Goal: Download file/media

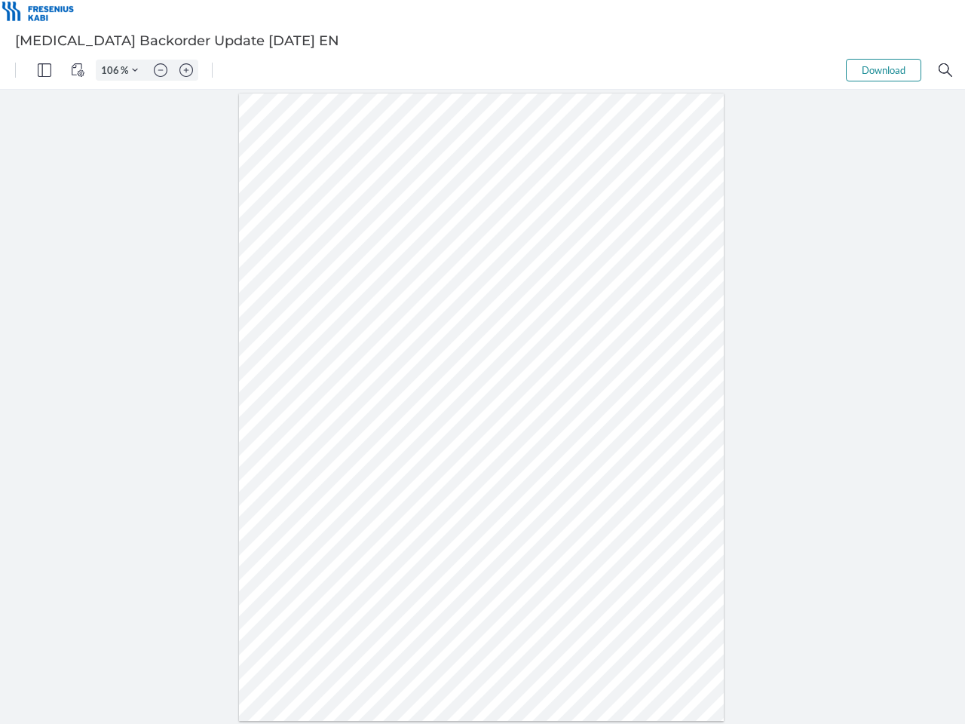
click at [45, 70] on img "Panel" at bounding box center [45, 70] width 14 height 14
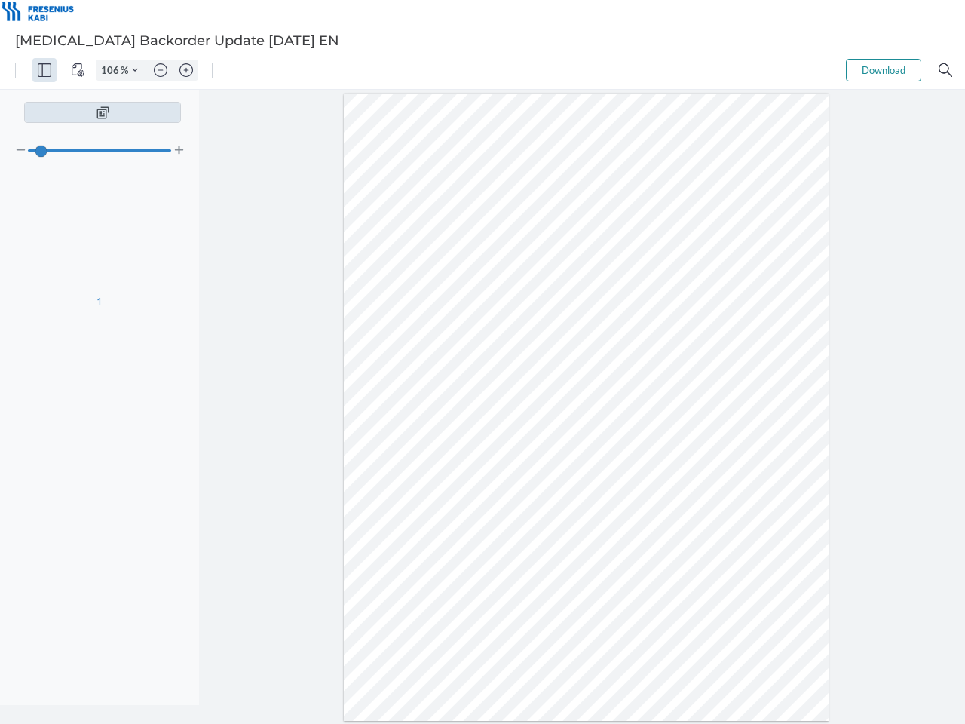
click at [78, 70] on img "View Controls" at bounding box center [78, 70] width 14 height 14
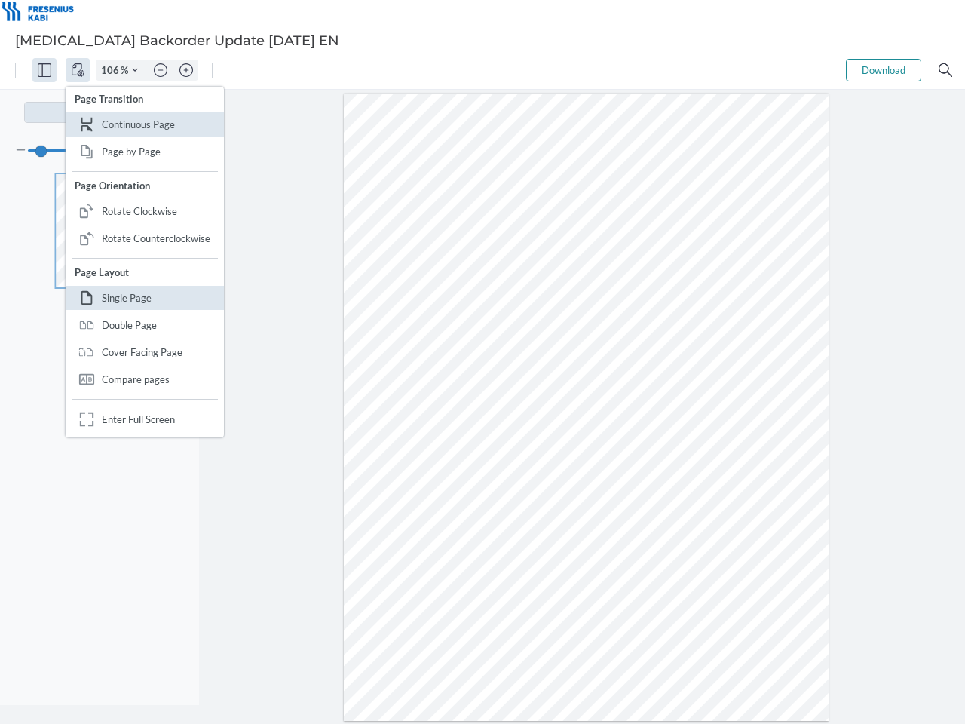
click at [112, 70] on input "106" at bounding box center [109, 70] width 24 height 14
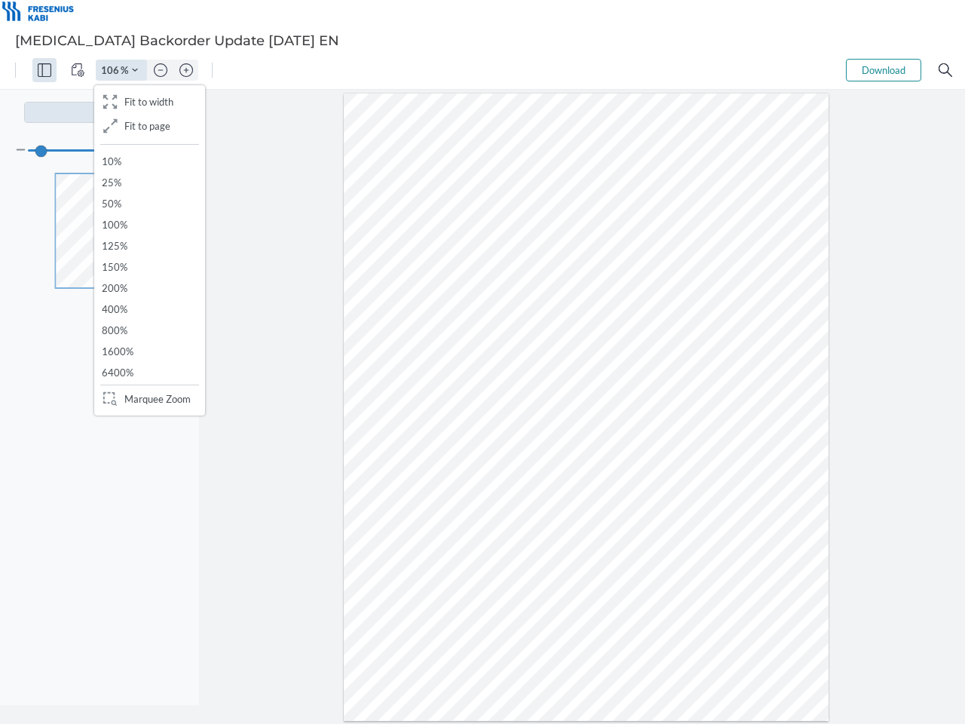
click at [135, 70] on img "Zoom Controls" at bounding box center [135, 70] width 6 height 6
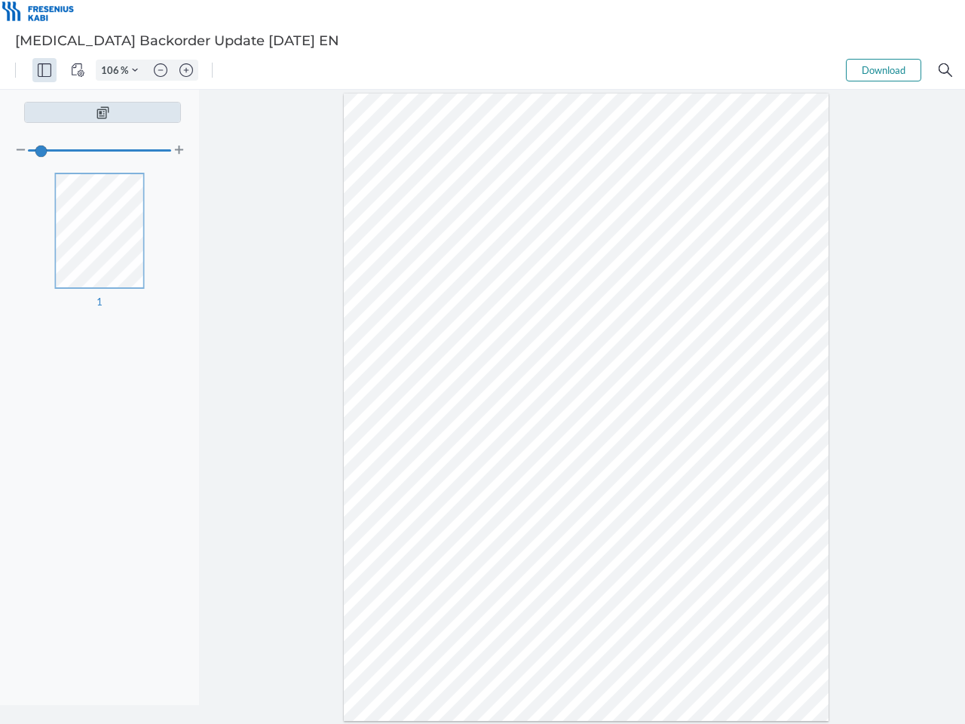
click at [161, 70] on img "Zoom out" at bounding box center [161, 70] width 14 height 14
click at [186, 70] on img "Zoom in" at bounding box center [187, 70] width 14 height 14
type input "106"
click at [884, 70] on button "Download" at bounding box center [883, 70] width 75 height 23
click at [946, 70] on img "Search" at bounding box center [946, 70] width 14 height 14
